Goal: Information Seeking & Learning: Learn about a topic

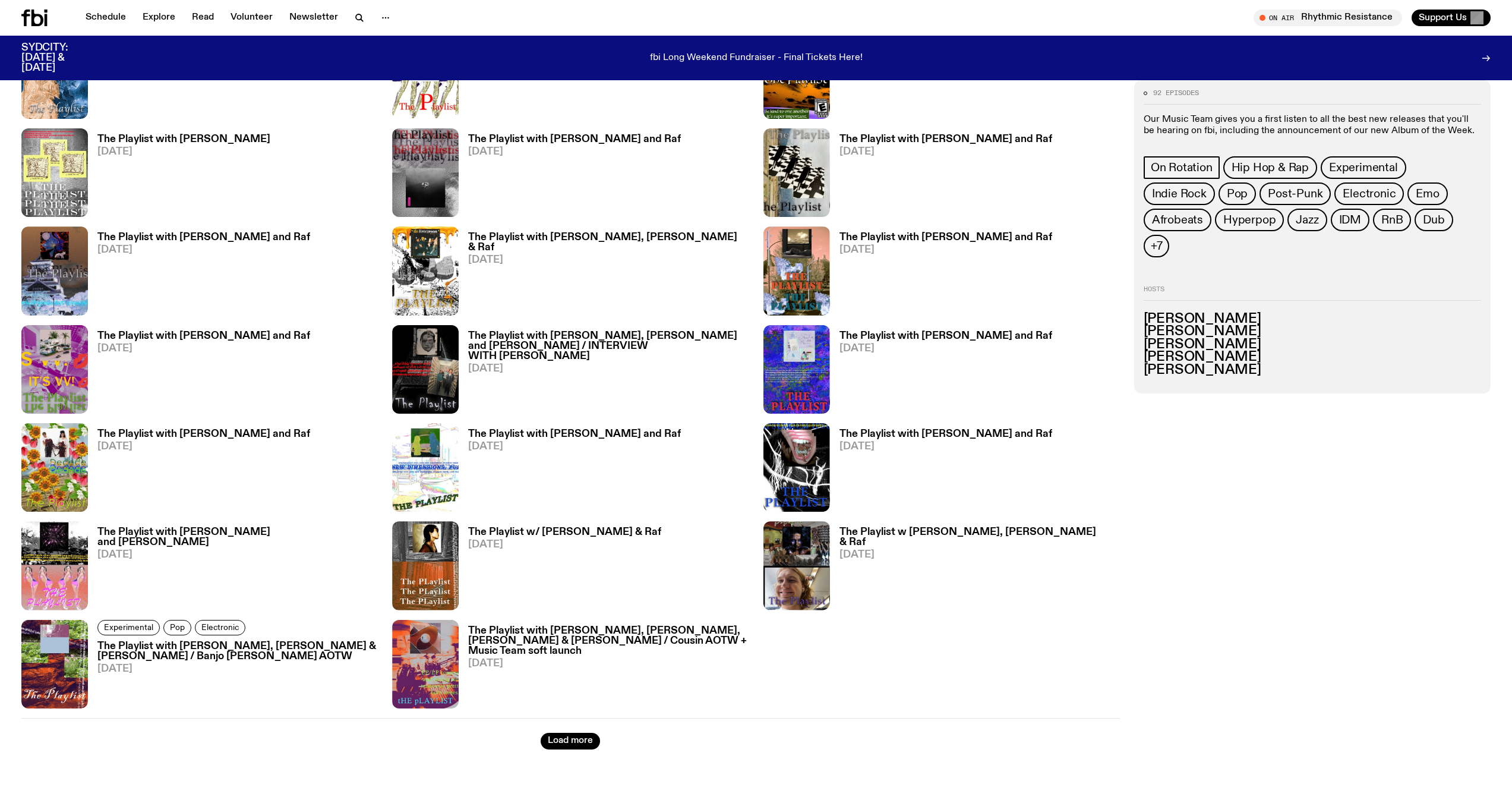
scroll to position [1478, 0]
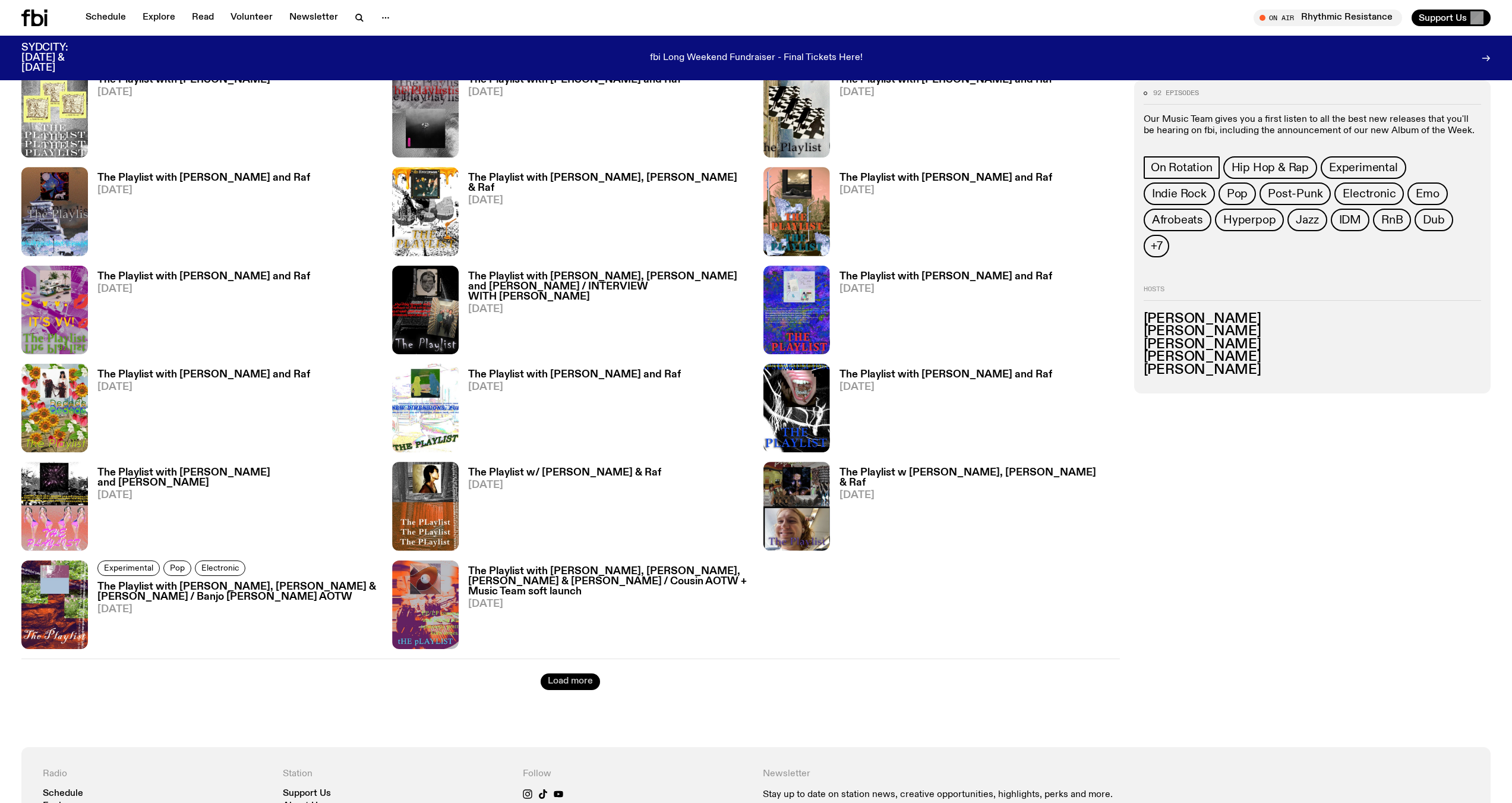
click at [554, 685] on button "Load more" at bounding box center [570, 681] width 59 height 16
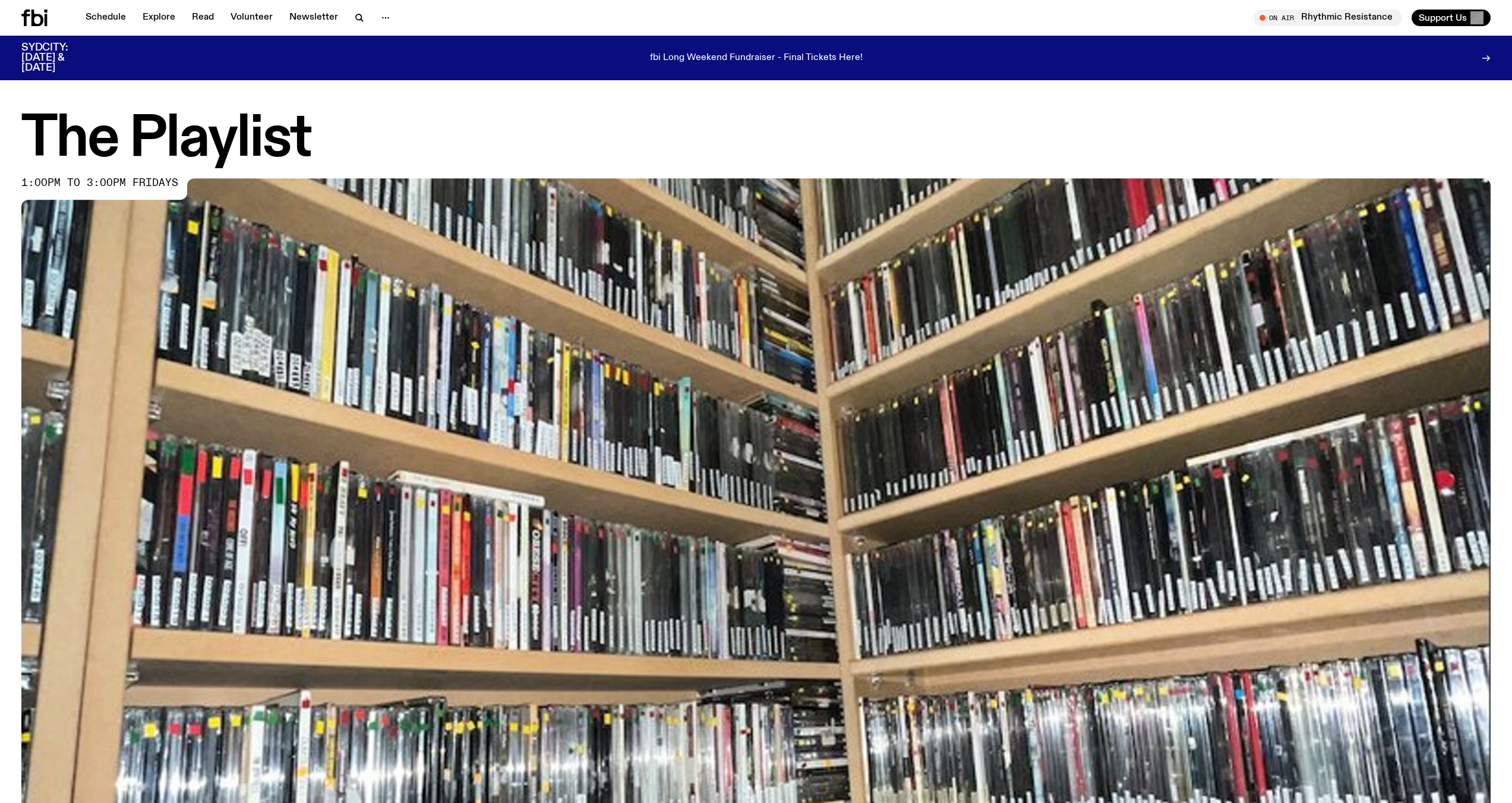
scroll to position [0, 0]
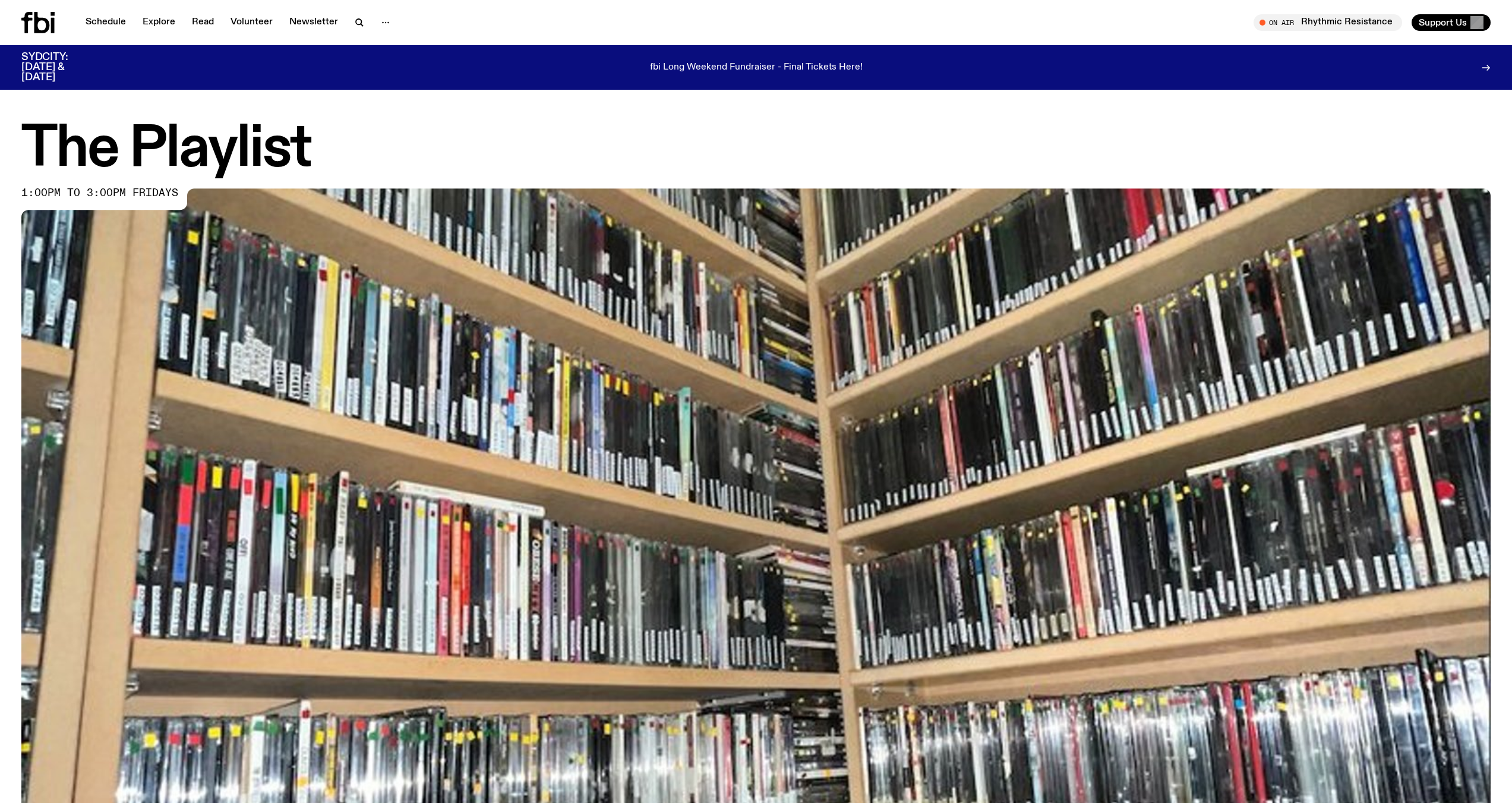
click at [1490, 70] on icon at bounding box center [1486, 68] width 9 height 9
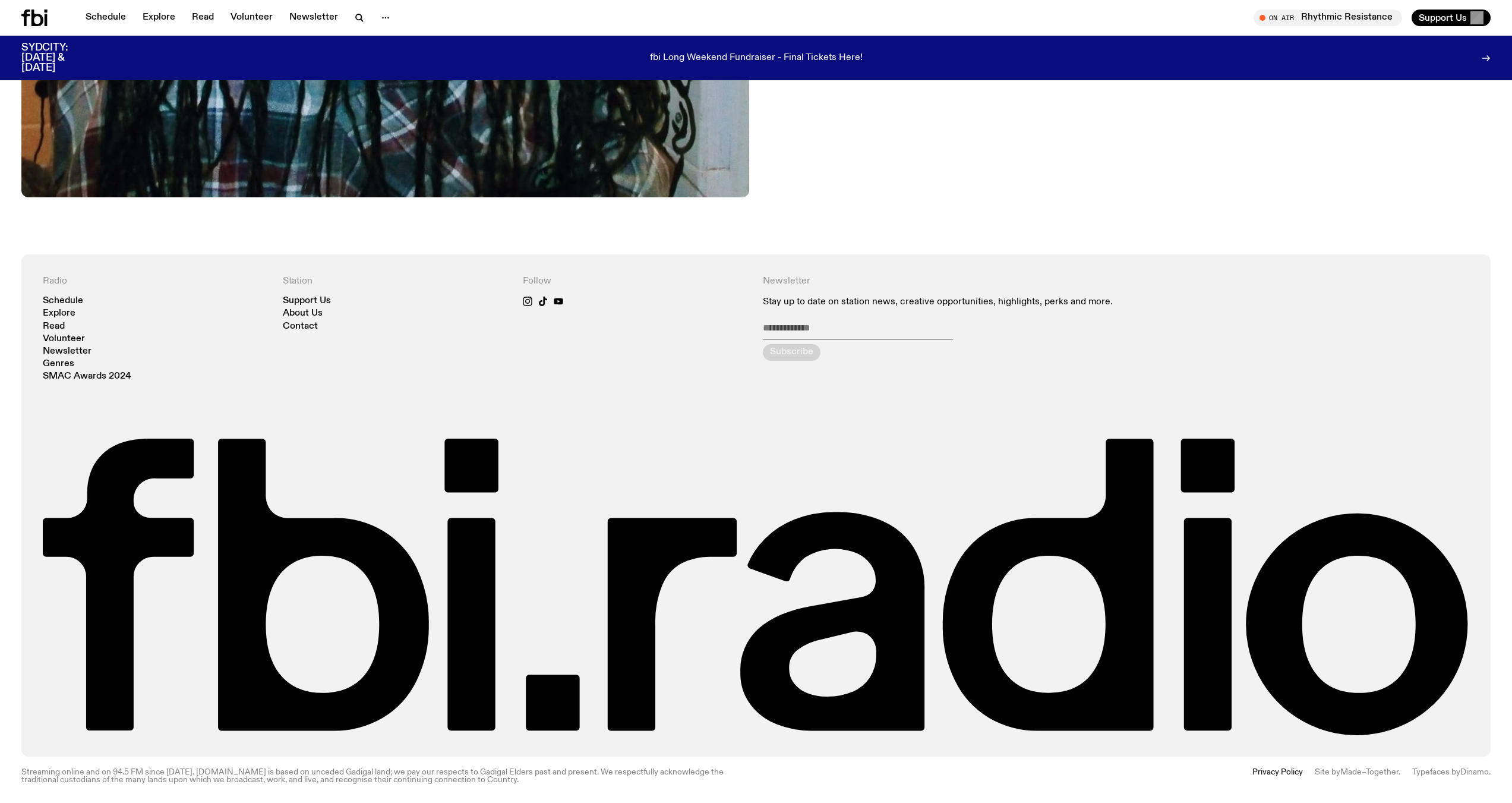
scroll to position [1015, 0]
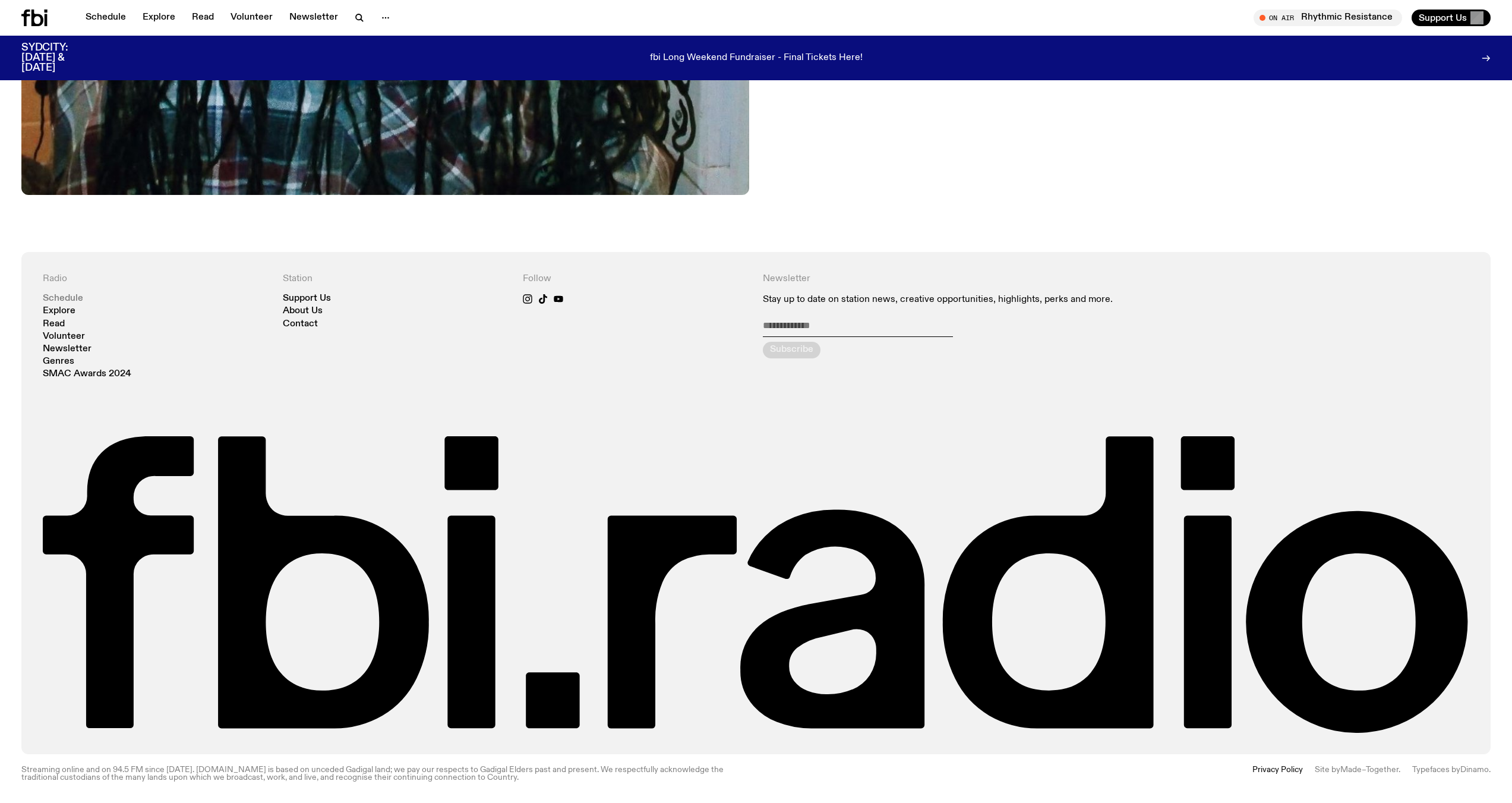
click at [59, 300] on link "Schedule" at bounding box center [62, 299] width 40 height 9
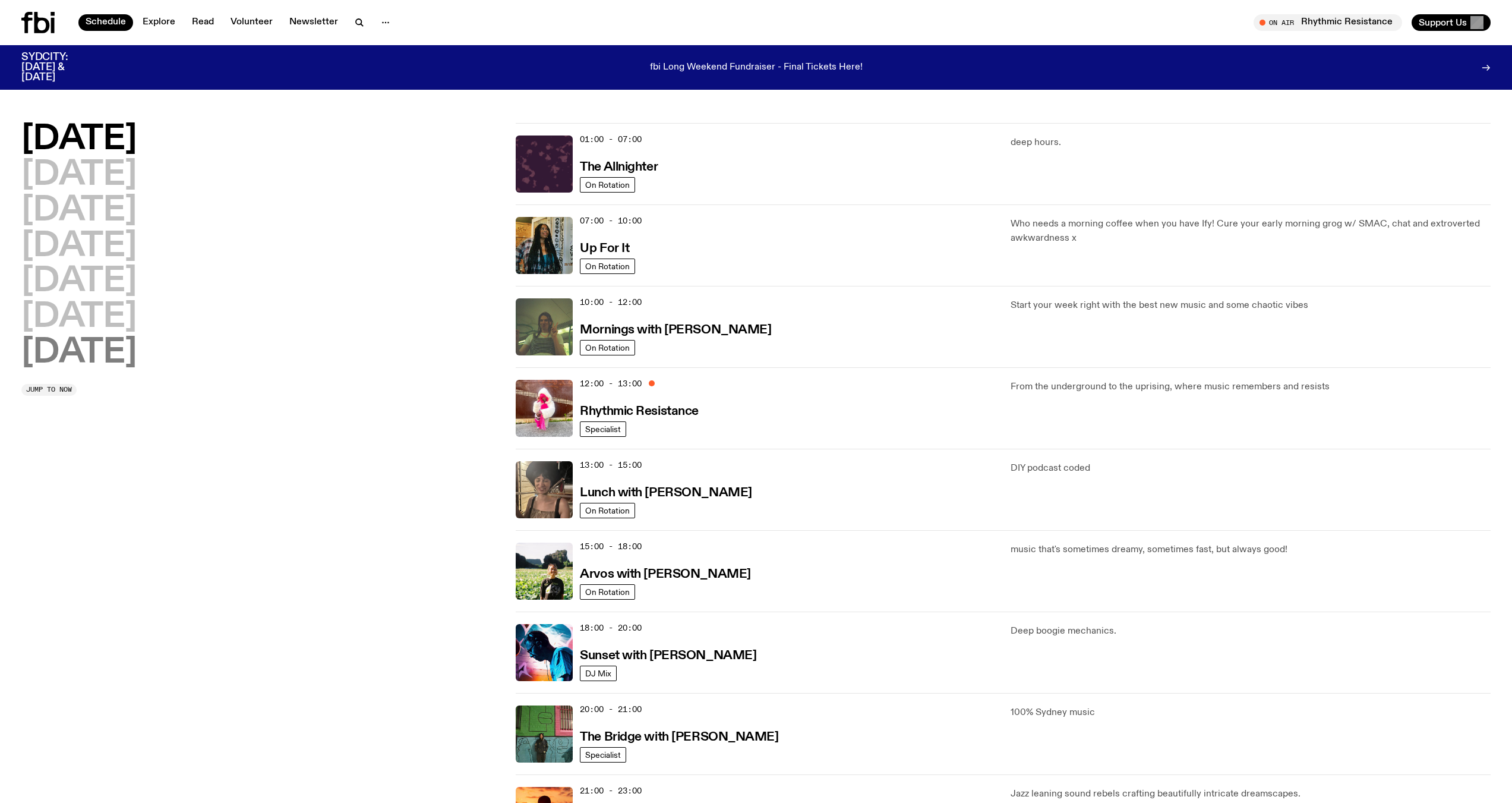
click at [61, 358] on h2 "Sunday" at bounding box center [79, 353] width 115 height 34
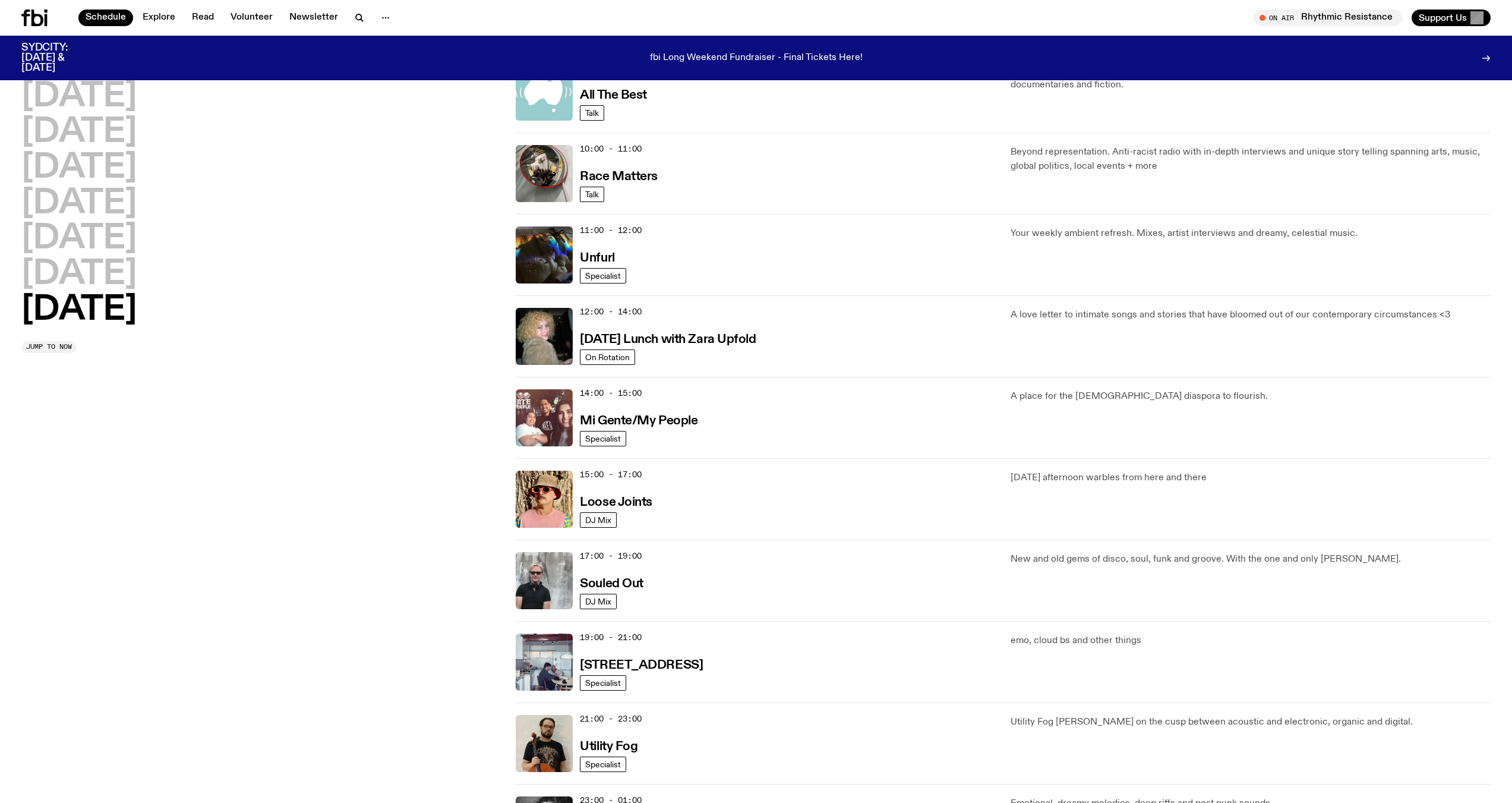
scroll to position [351, 0]
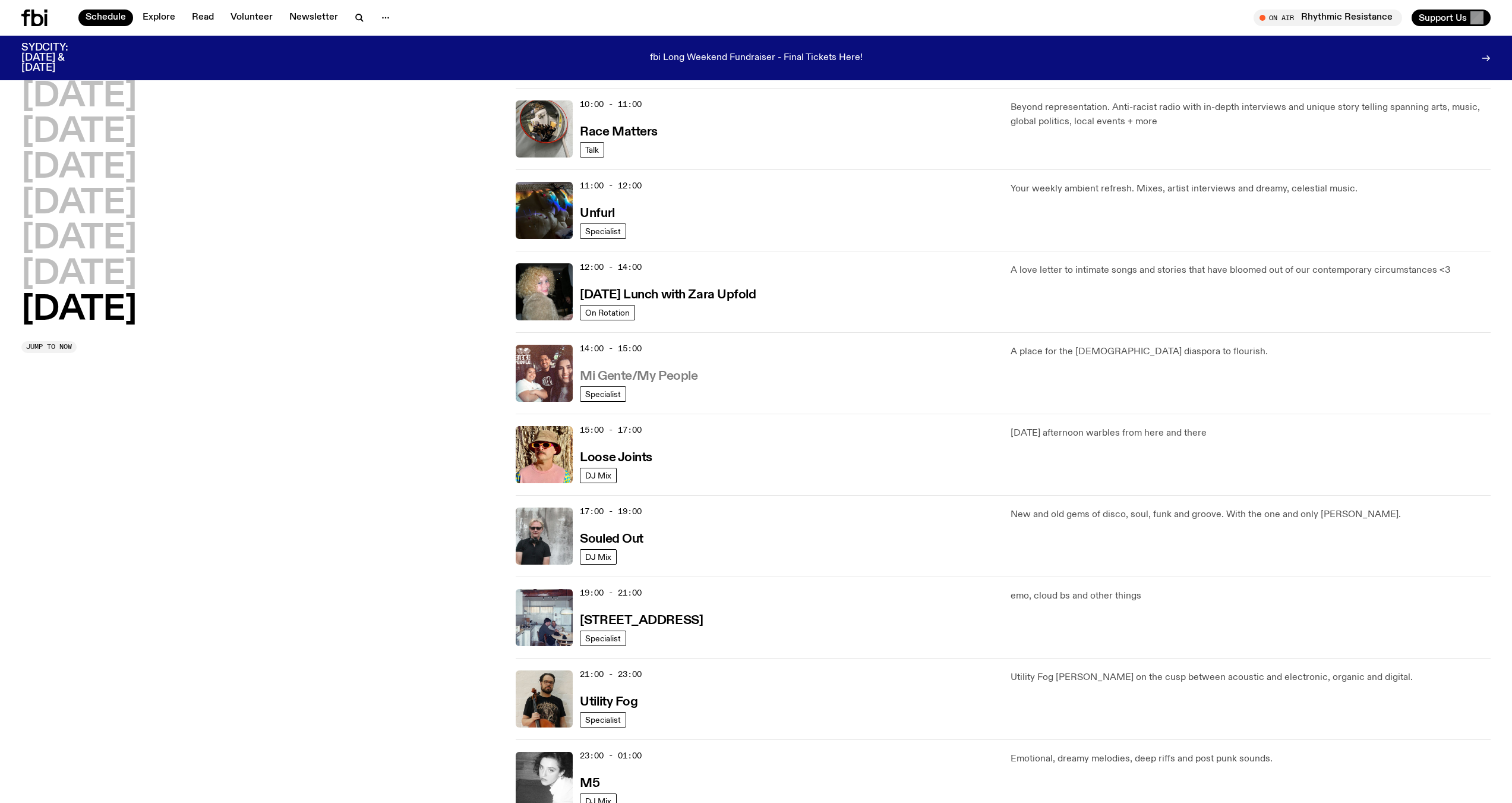
click at [583, 378] on h3 "Mi Gente/My People" at bounding box center [638, 376] width 118 height 12
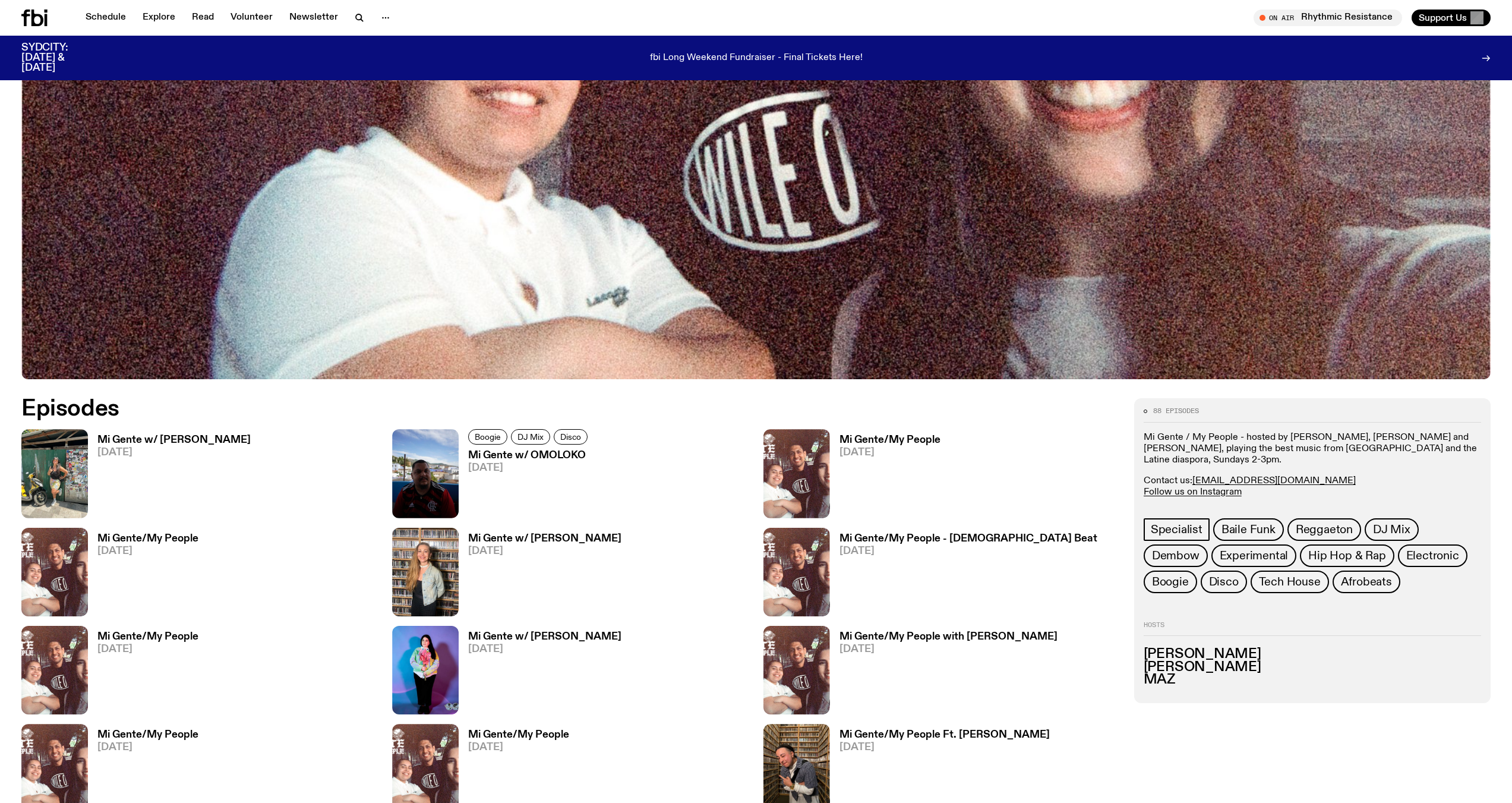
scroll to position [647, 0]
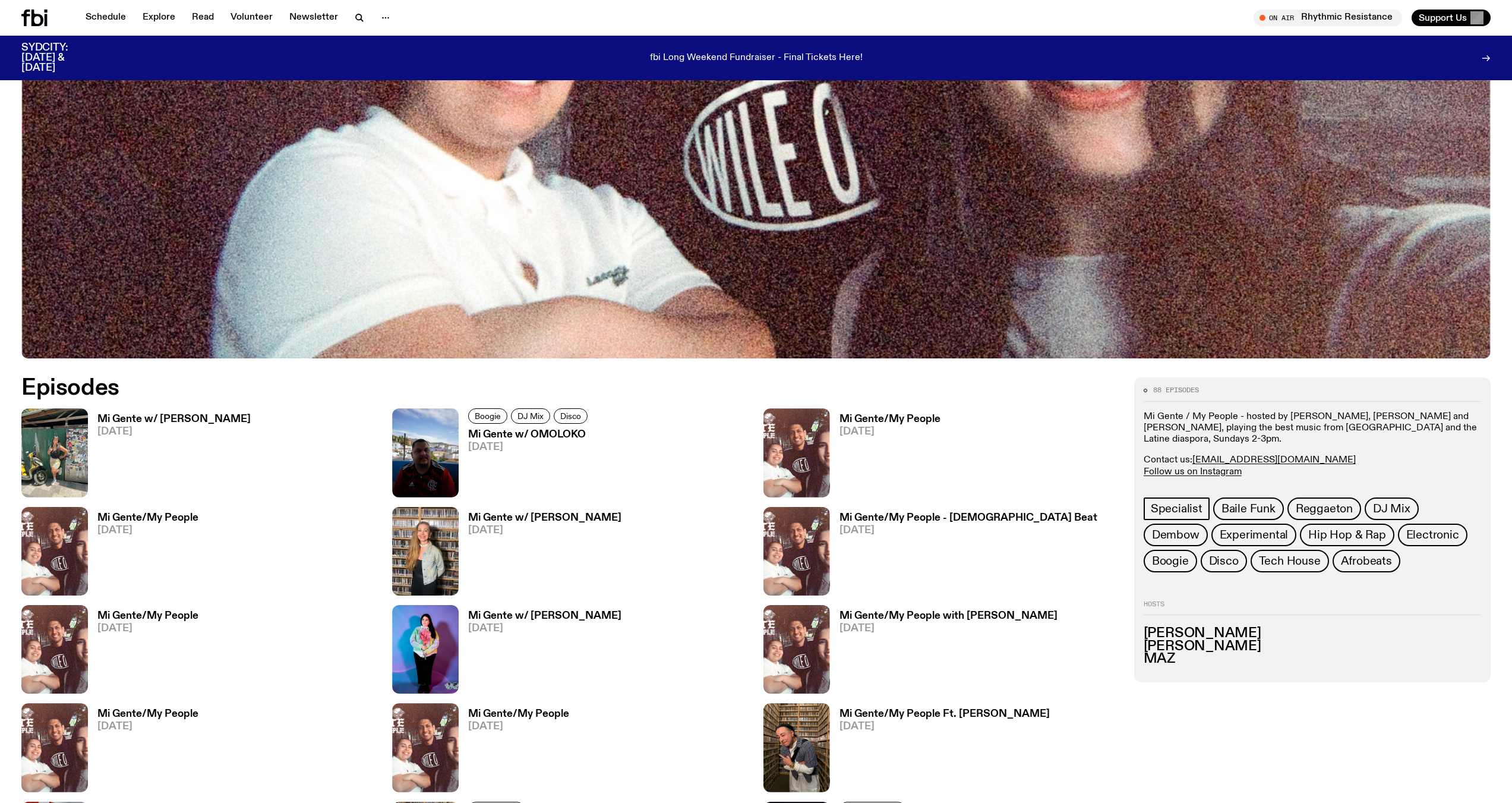
click at [112, 420] on h3 "Mi Gente w/ Maria Piña" at bounding box center [174, 419] width 153 height 10
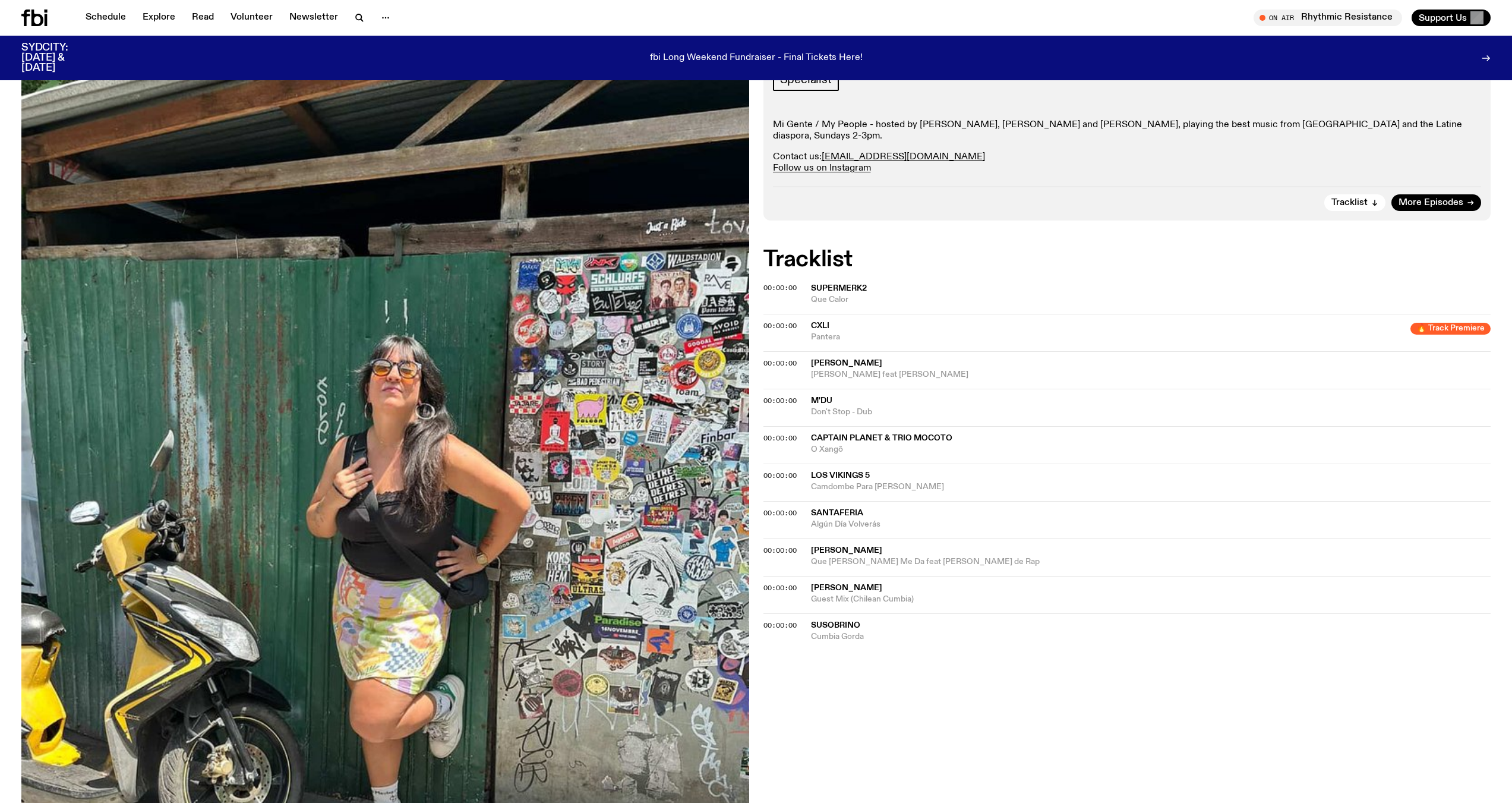
scroll to position [235, 0]
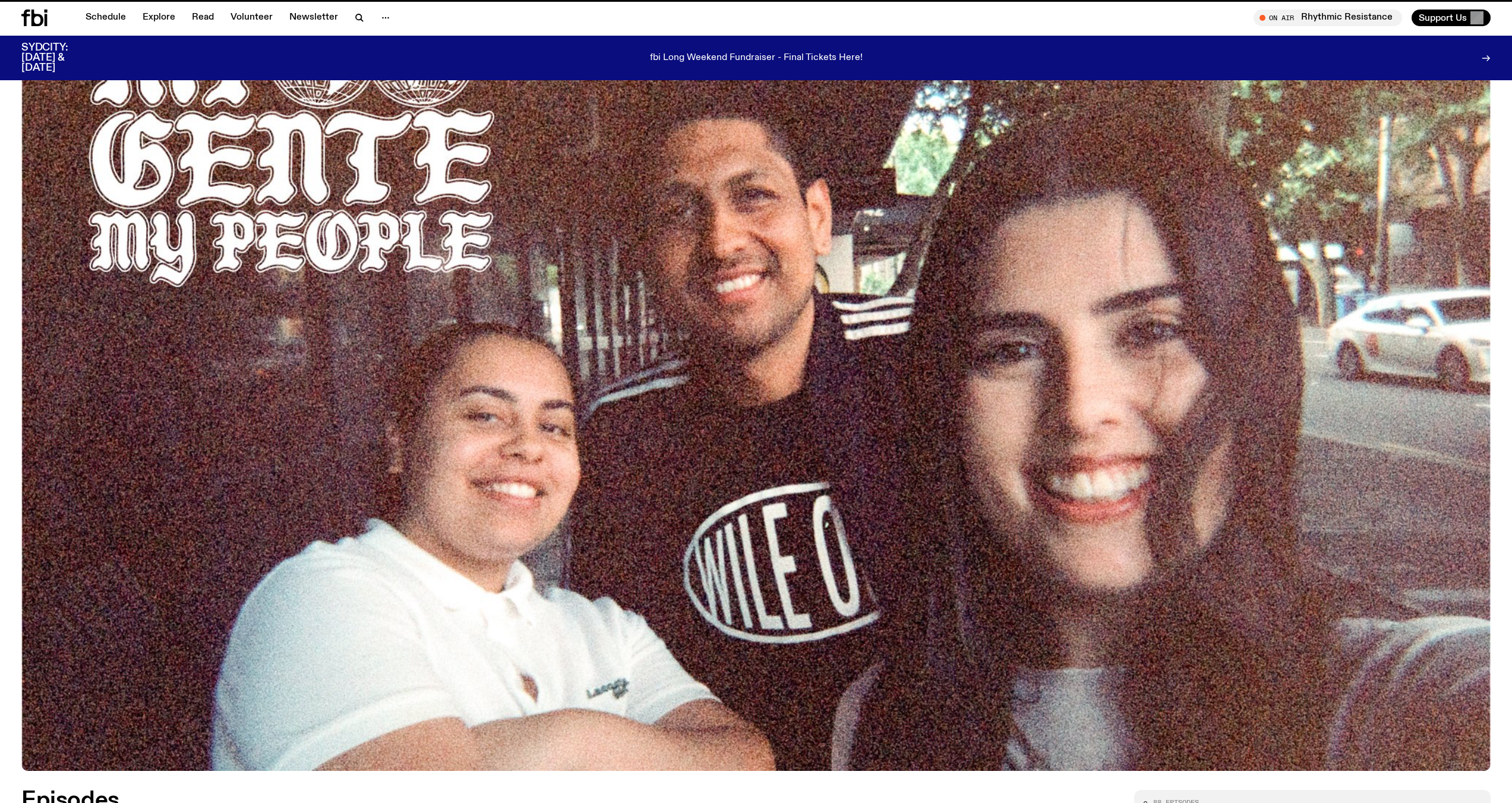
scroll to position [647, 0]
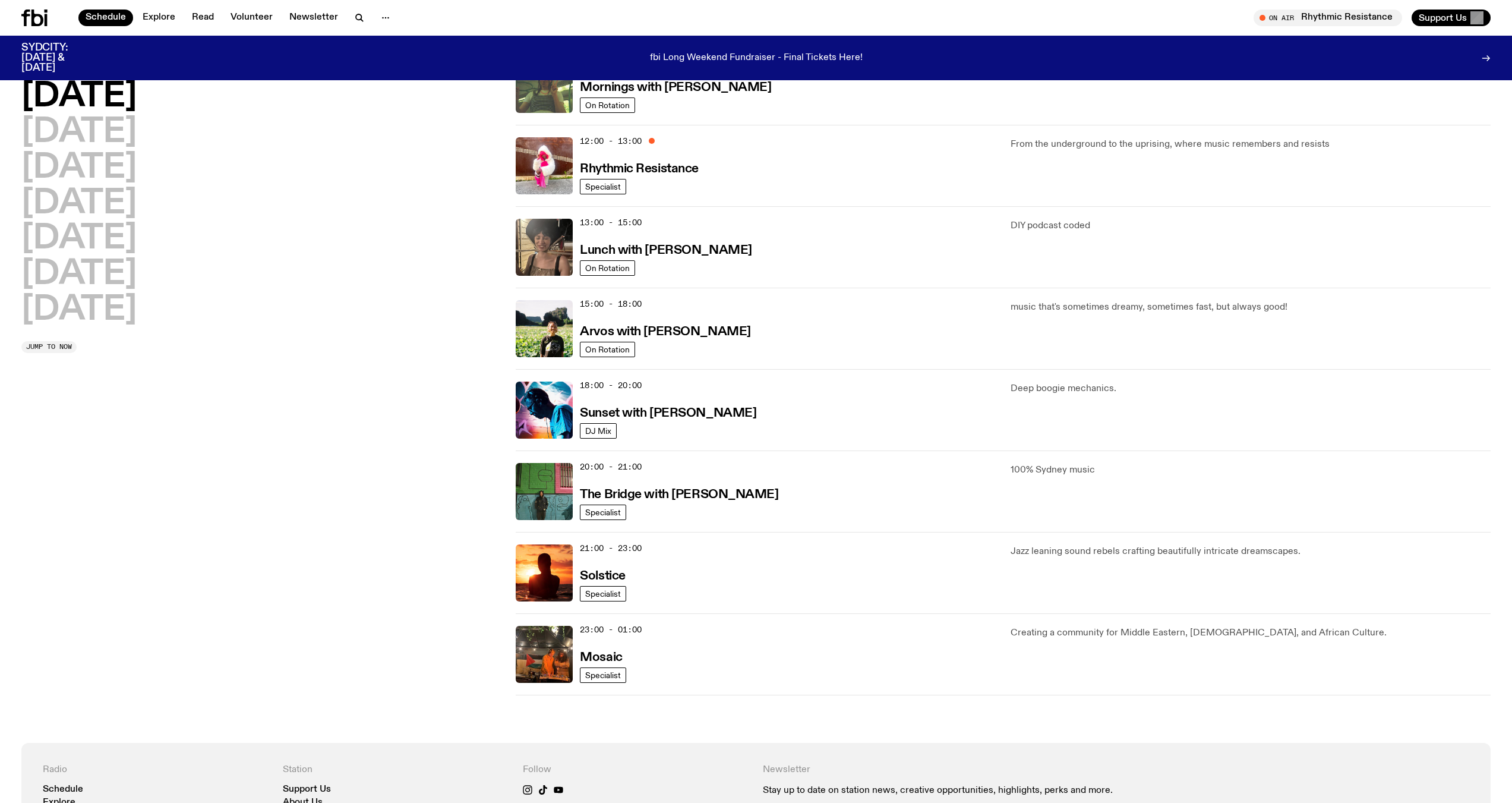
scroll to position [232, 0]
click at [85, 320] on h2 "Sunday" at bounding box center [79, 310] width 115 height 34
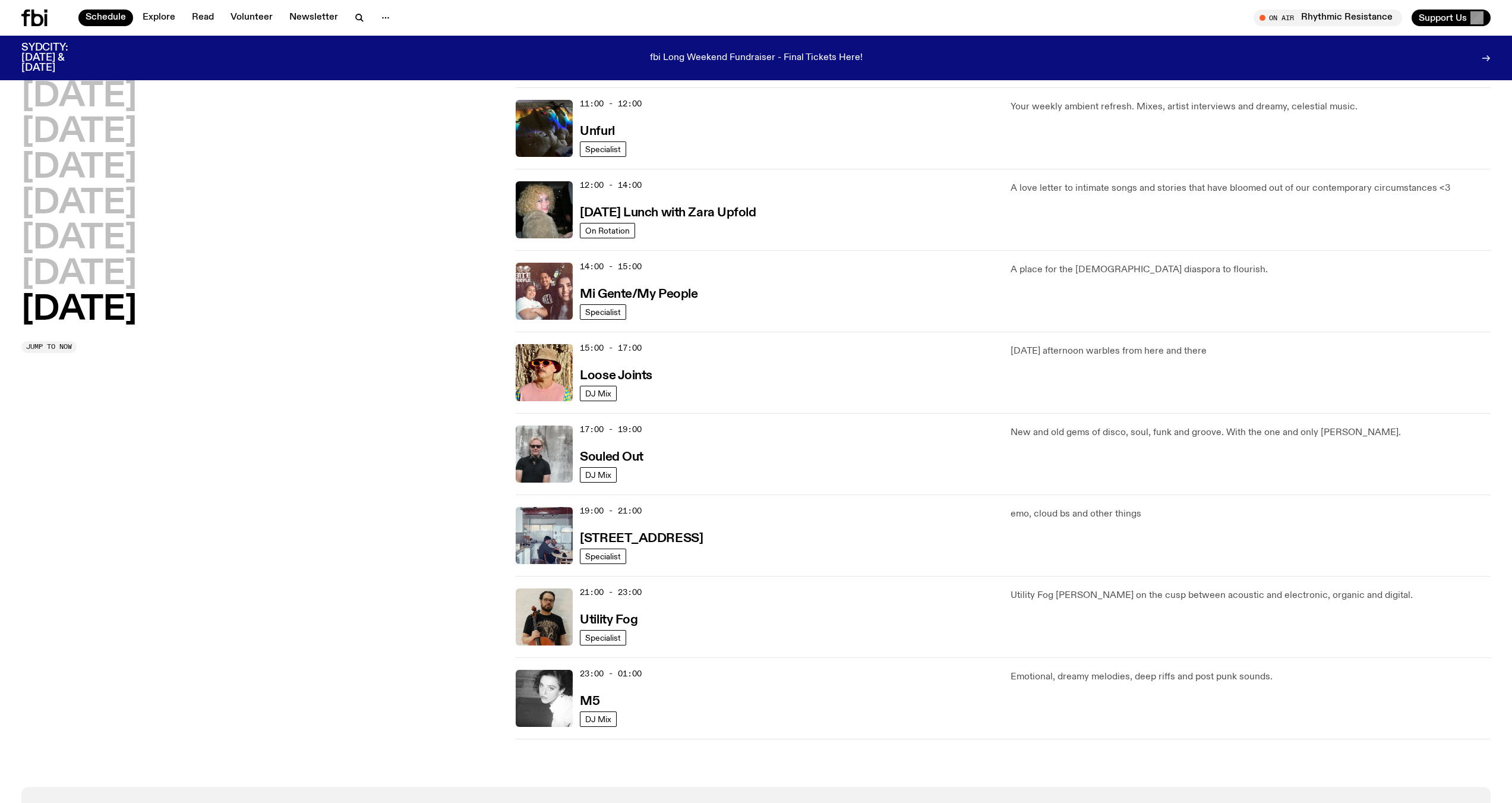
scroll to position [449, 0]
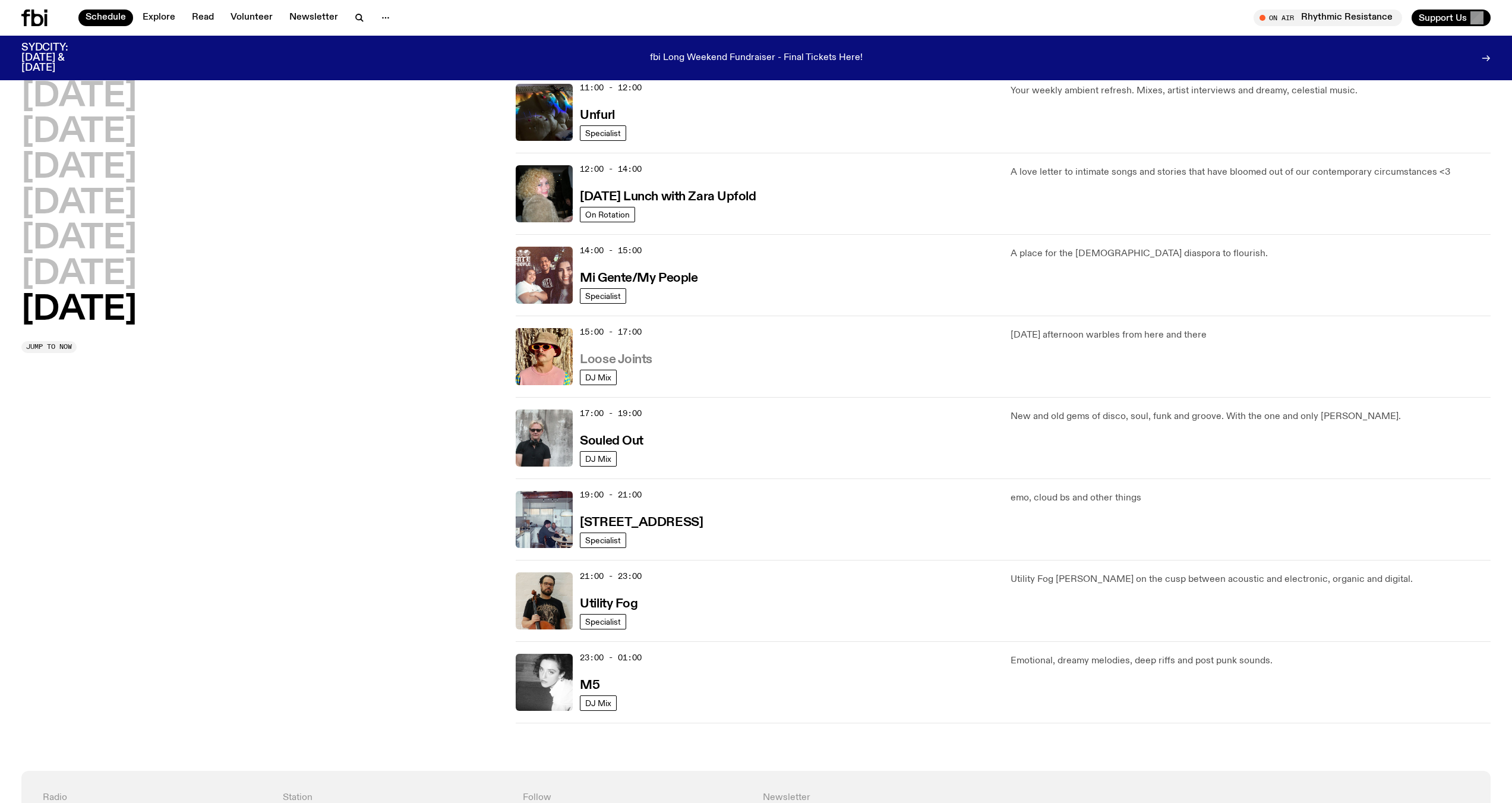
click at [621, 359] on h3 "Loose Joints" at bounding box center [616, 360] width 72 height 12
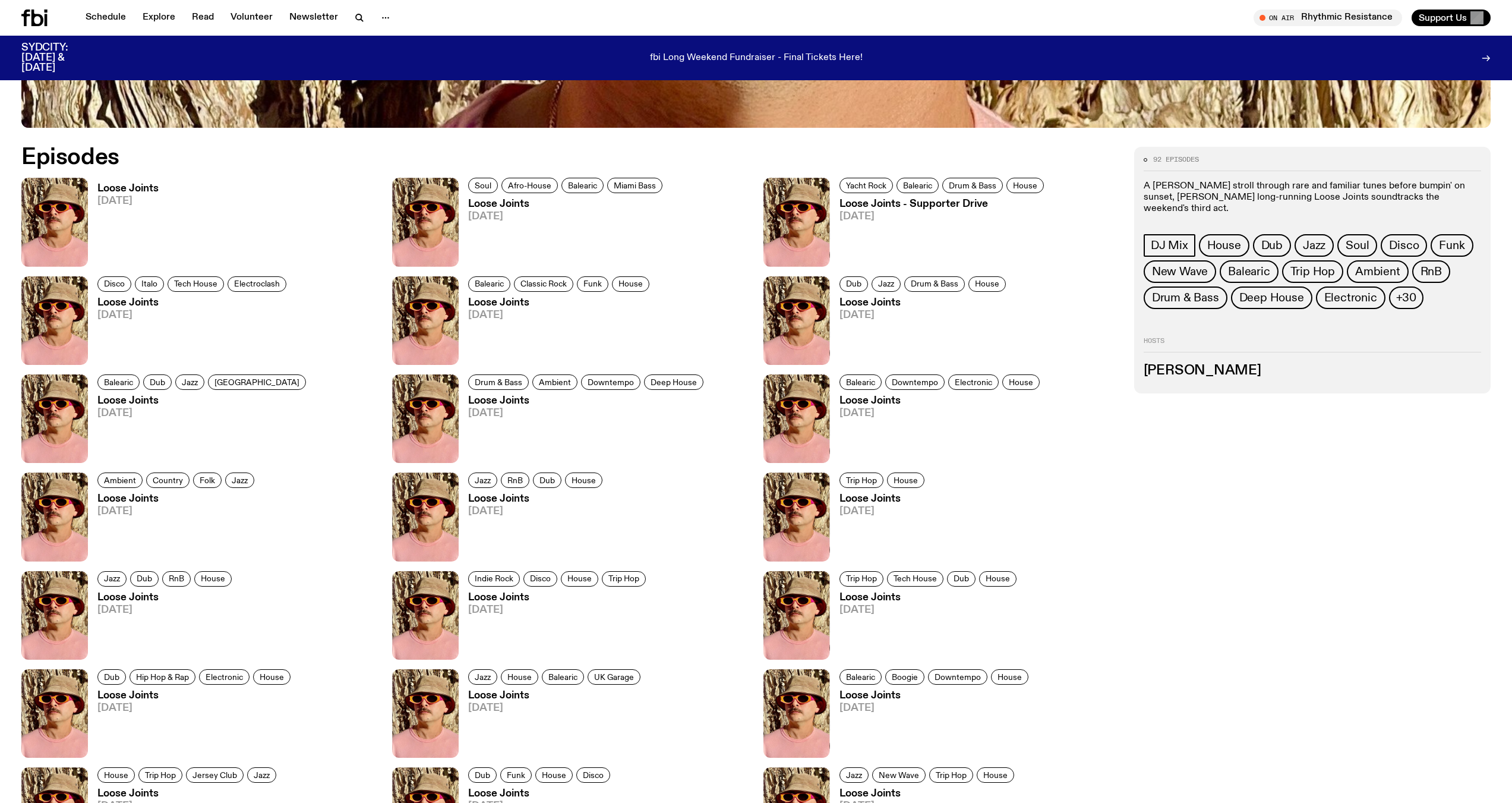
scroll to position [884, 0]
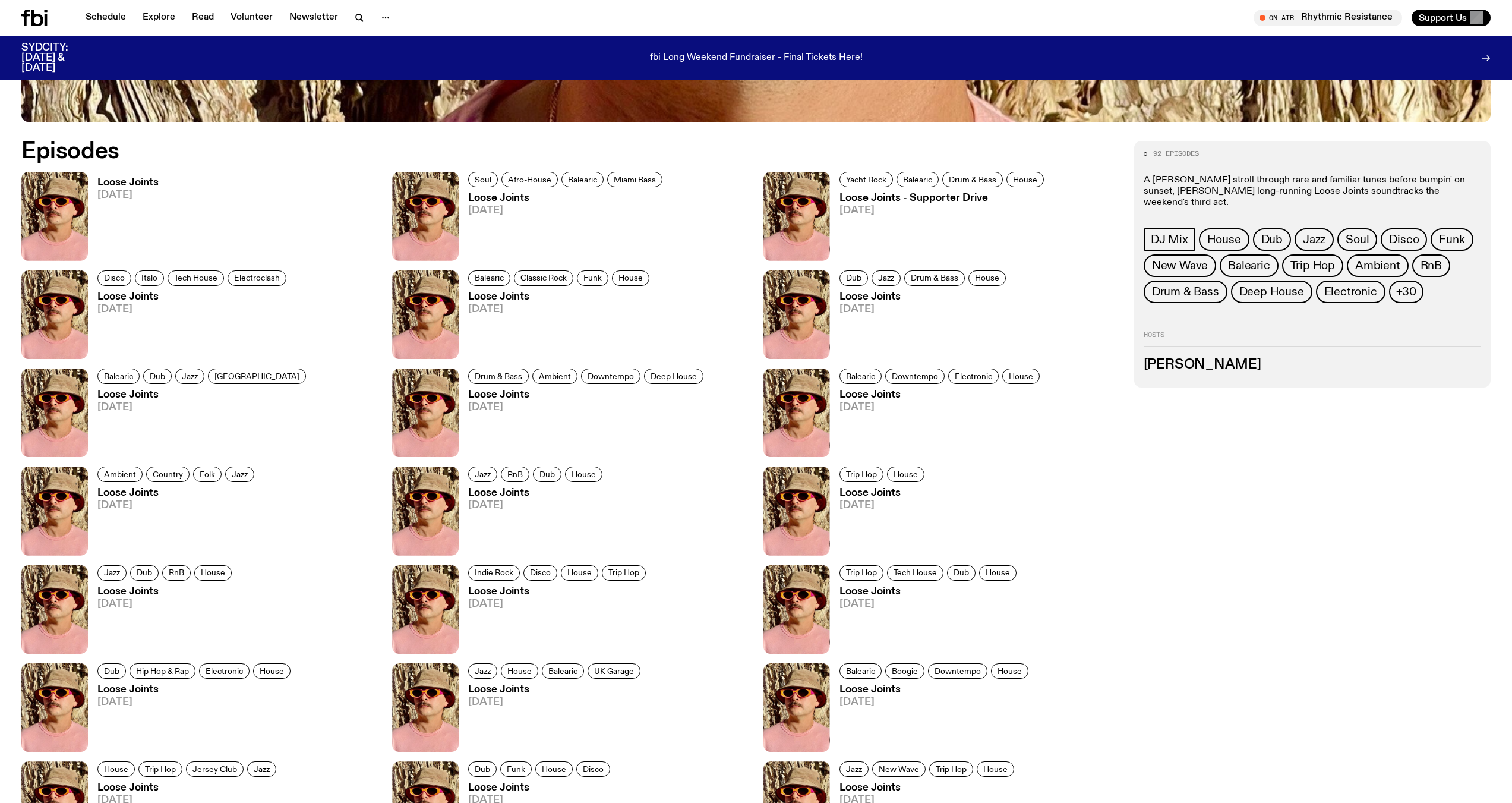
click at [124, 190] on span "05.10.25" at bounding box center [128, 195] width 61 height 10
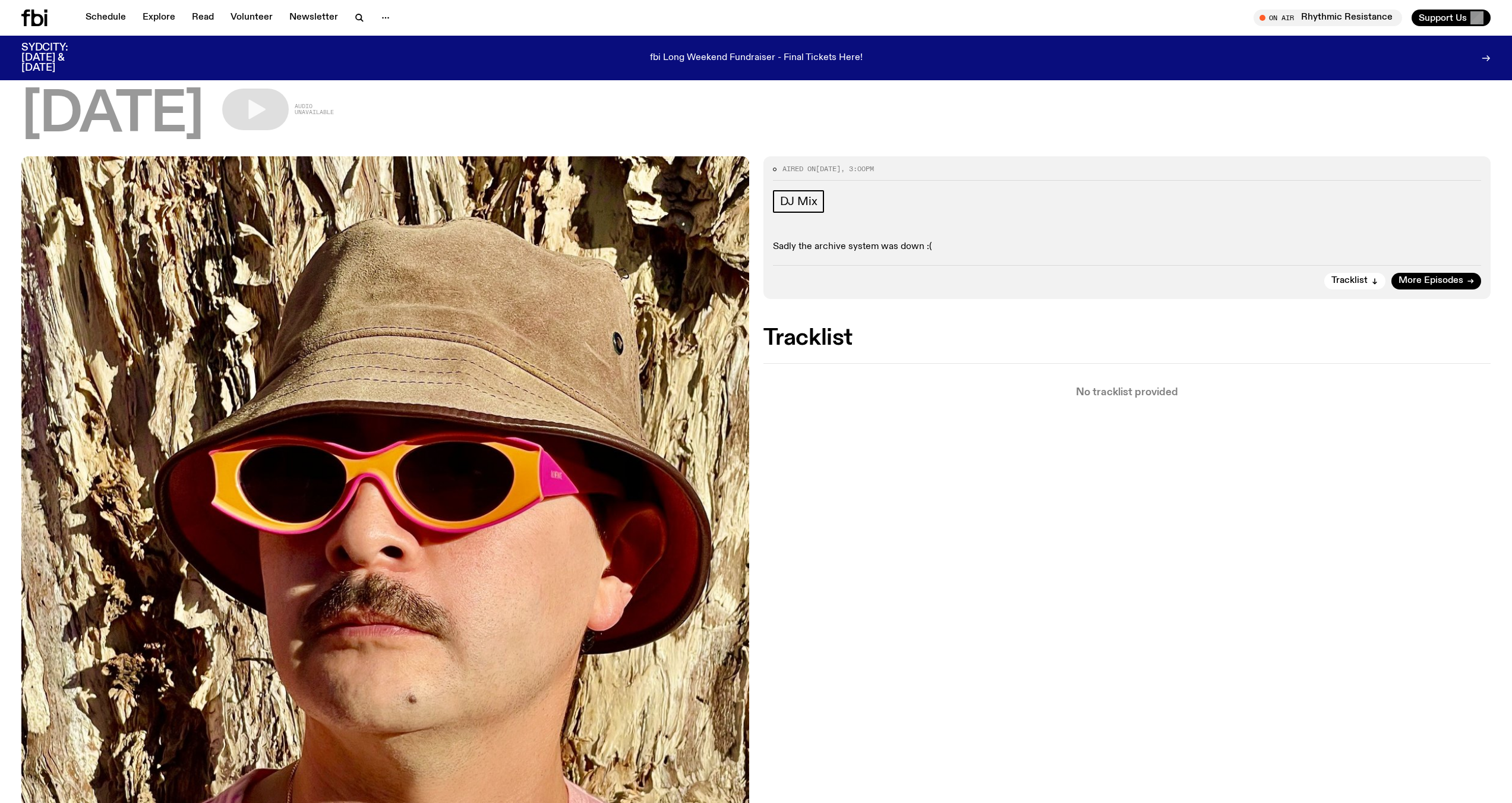
scroll to position [5, 0]
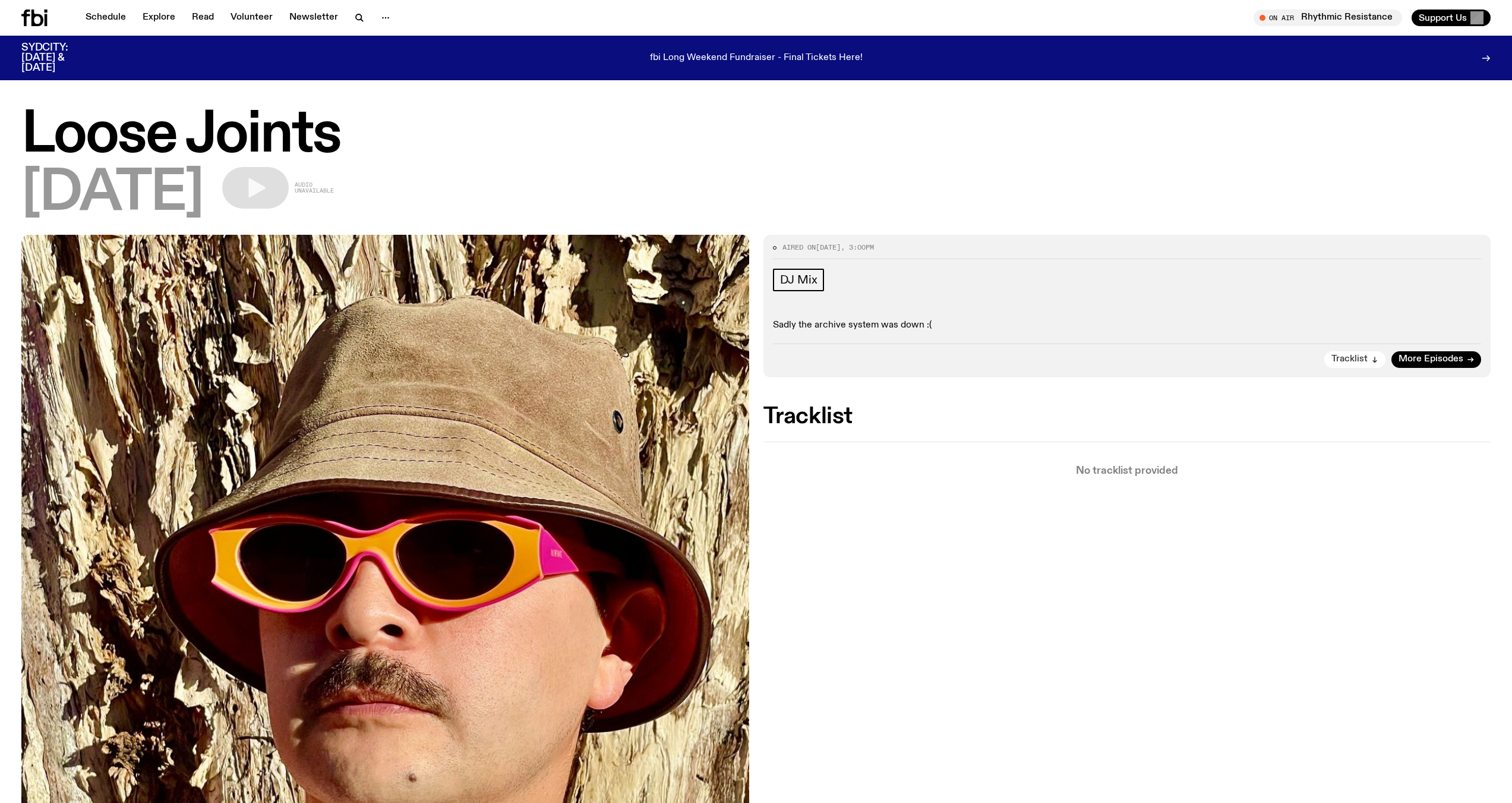
click at [1360, 357] on span "Tracklist" at bounding box center [1349, 360] width 36 height 9
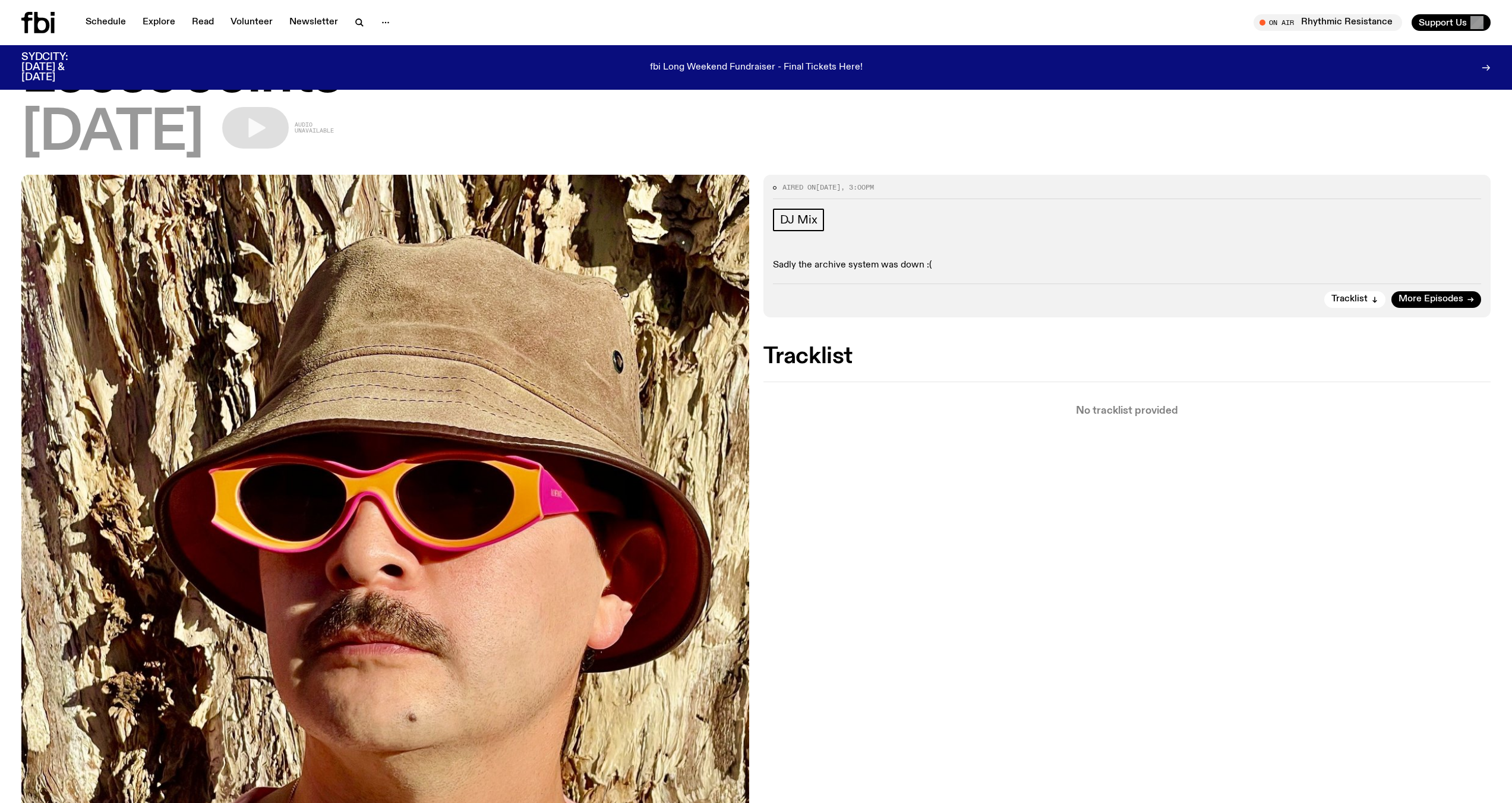
scroll to position [0, 0]
